Goal: Task Accomplishment & Management: Manage account settings

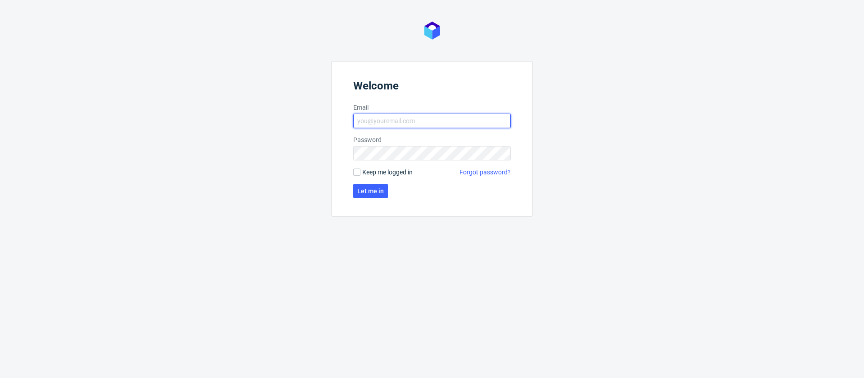
type input "michal.fedorowicz@packhelp.com"
click at [361, 173] on label "Keep me logged in" at bounding box center [382, 172] width 59 height 9
click at [360, 173] on input "Keep me logged in" at bounding box center [356, 172] width 7 height 7
checkbox input "true"
click at [361, 191] on span "Let me in" at bounding box center [370, 191] width 27 height 6
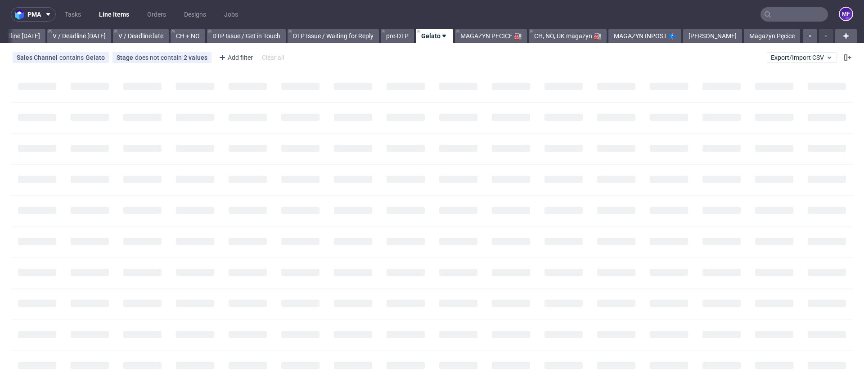
scroll to position [0, 1129]
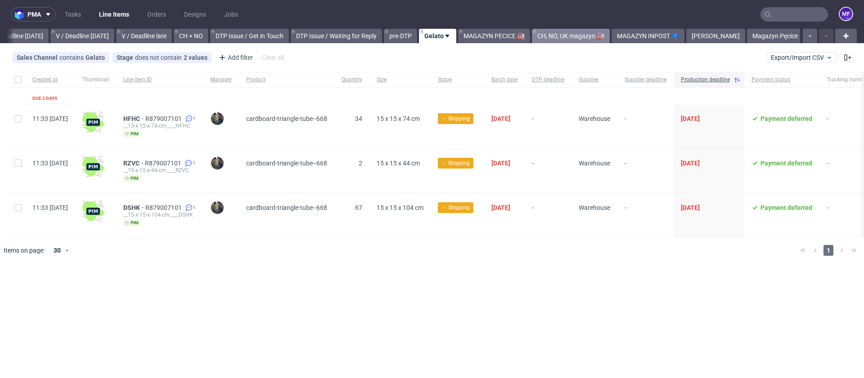
click at [581, 37] on link "CH, NO, UK magazyn 🏭" at bounding box center [571, 36] width 78 height 14
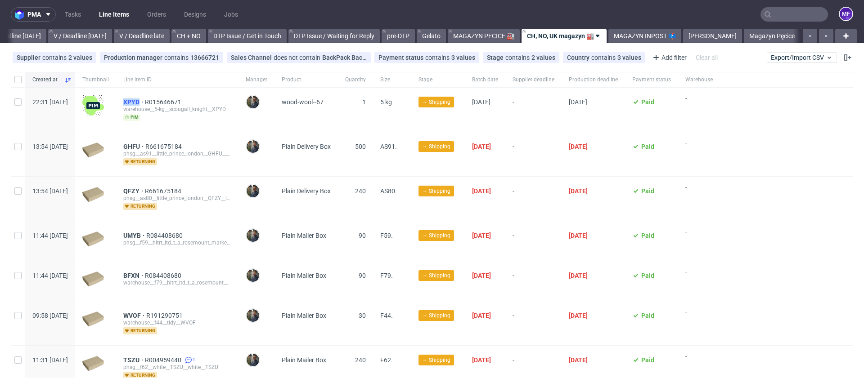
drag, startPoint x: 147, startPoint y: 102, endPoint x: 165, endPoint y: 102, distance: 17.5
click at [165, 102] on div "XPYD R015646671 warehouse__5-kg__scougall_knight__XPYD pim" at bounding box center [177, 110] width 122 height 44
copy span "XPYD"
click at [323, 117] on span "wood-wool--67" at bounding box center [306, 109] width 49 height 22
click at [209, 122] on div "XPYD R015646671 warehouse__5-kg__scougall_knight__XPYD pim" at bounding box center [177, 110] width 122 height 44
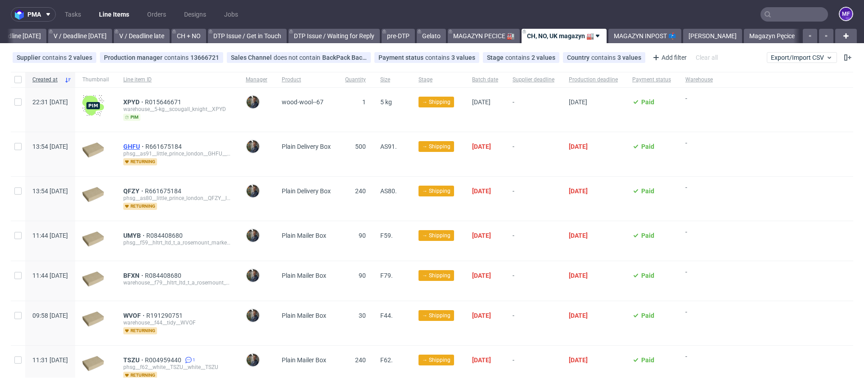
scroll to position [0, 0]
drag, startPoint x: 143, startPoint y: 145, endPoint x: 167, endPoint y: 146, distance: 23.9
click at [167, 146] on div "GHFU R661675184 phsg__as91__little_prince_london__GHFU__little_prince_london__G…" at bounding box center [177, 154] width 122 height 44
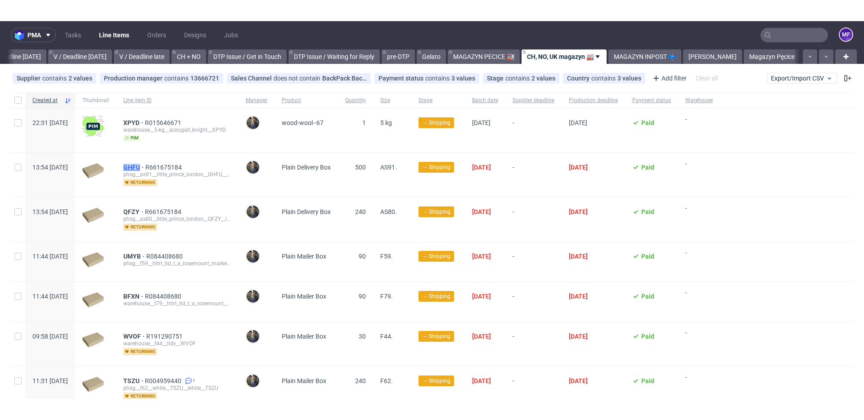
scroll to position [0, 0]
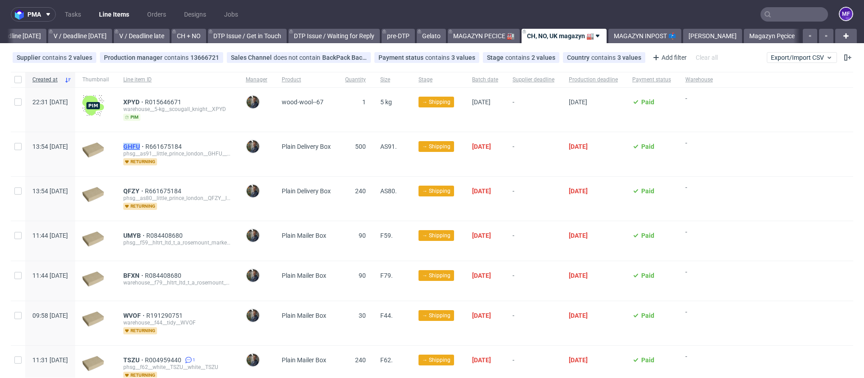
copy span "GHFU"
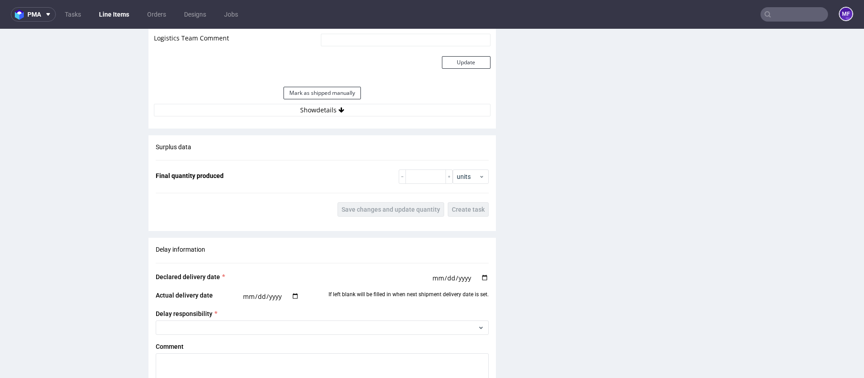
scroll to position [850, 0]
click at [337, 112] on button "Show details" at bounding box center [322, 108] width 336 height 13
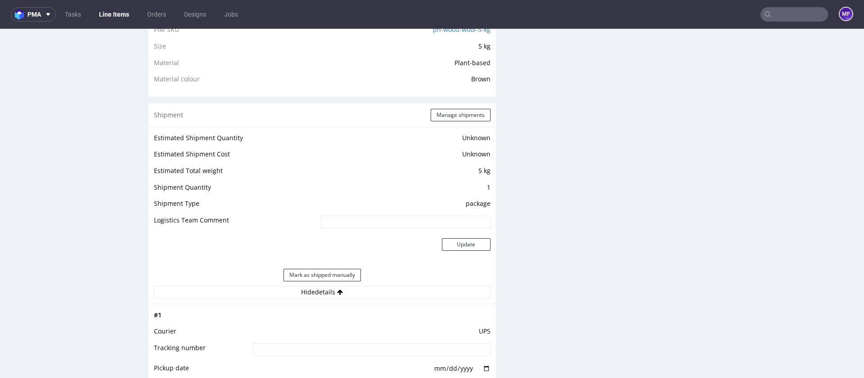
scroll to position [653, 0]
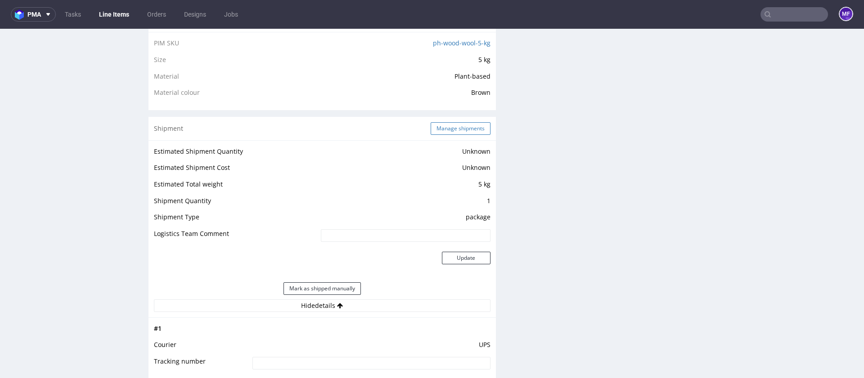
click at [437, 132] on button "Manage shipments" at bounding box center [460, 128] width 60 height 13
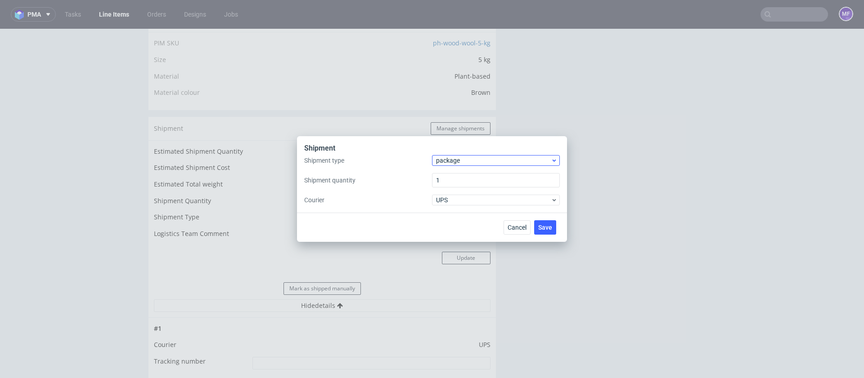
click at [460, 163] on span "package" at bounding box center [493, 160] width 115 height 9
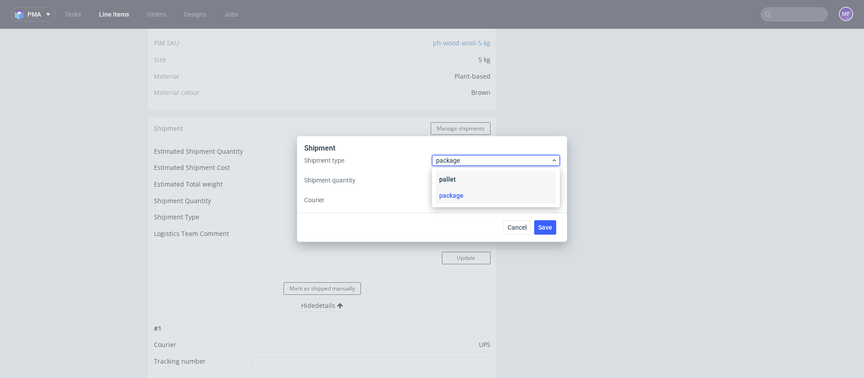
click at [462, 183] on div "pallet" at bounding box center [495, 179] width 121 height 16
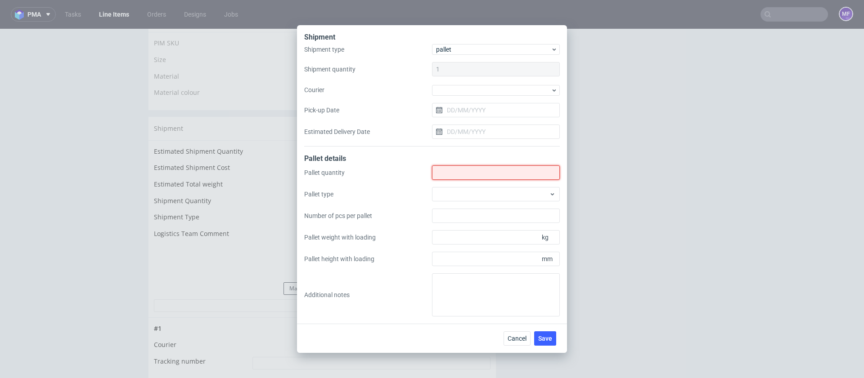
click at [459, 175] on input "Shipment type" at bounding box center [496, 173] width 128 height 14
type input "1"
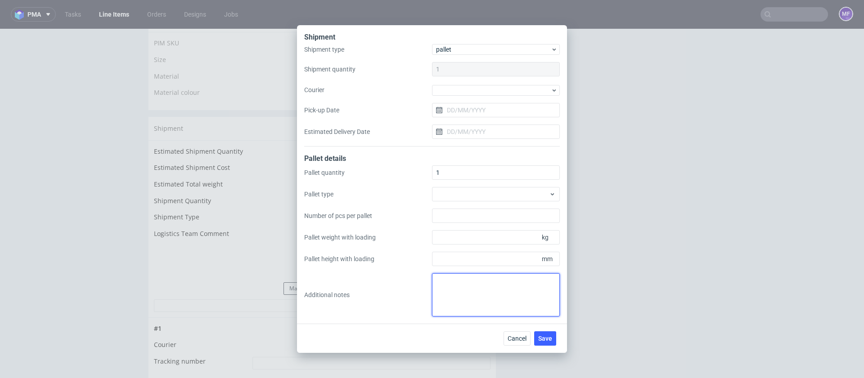
click at [458, 276] on textarea at bounding box center [496, 294] width 128 height 43
paste textarea "80x50x50 7"
type textarea "1 paczka UPS do UK: 80x50x50 7kg proforma w kom"
click at [542, 334] on button "Save" at bounding box center [545, 338] width 22 height 14
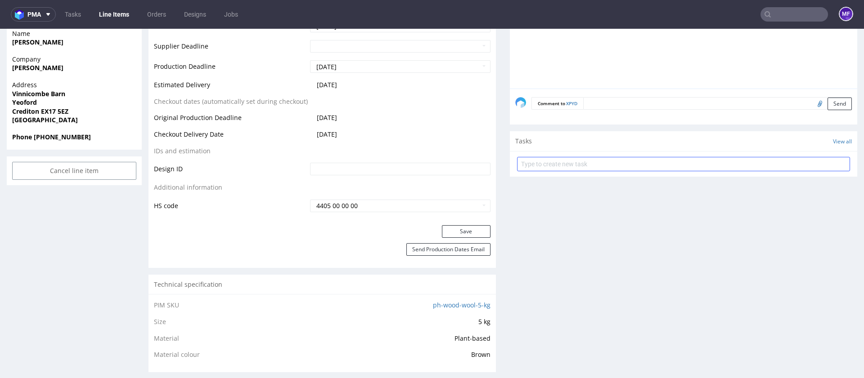
scroll to position [392, 0]
click at [812, 103] on input "file" at bounding box center [818, 102] width 13 height 12
type input "C:\fakepath\proforma-invoice-fp2025-10-53.pdf"
click at [828, 102] on button "Send" at bounding box center [839, 102] width 24 height 13
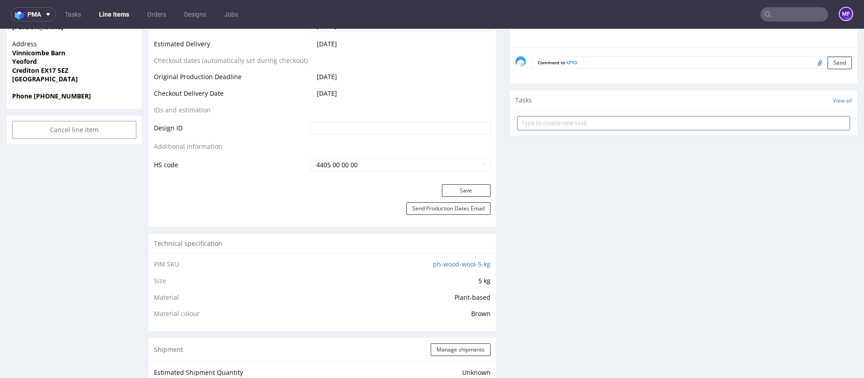
scroll to position [436, 0]
